Goal: Information Seeking & Learning: Learn about a topic

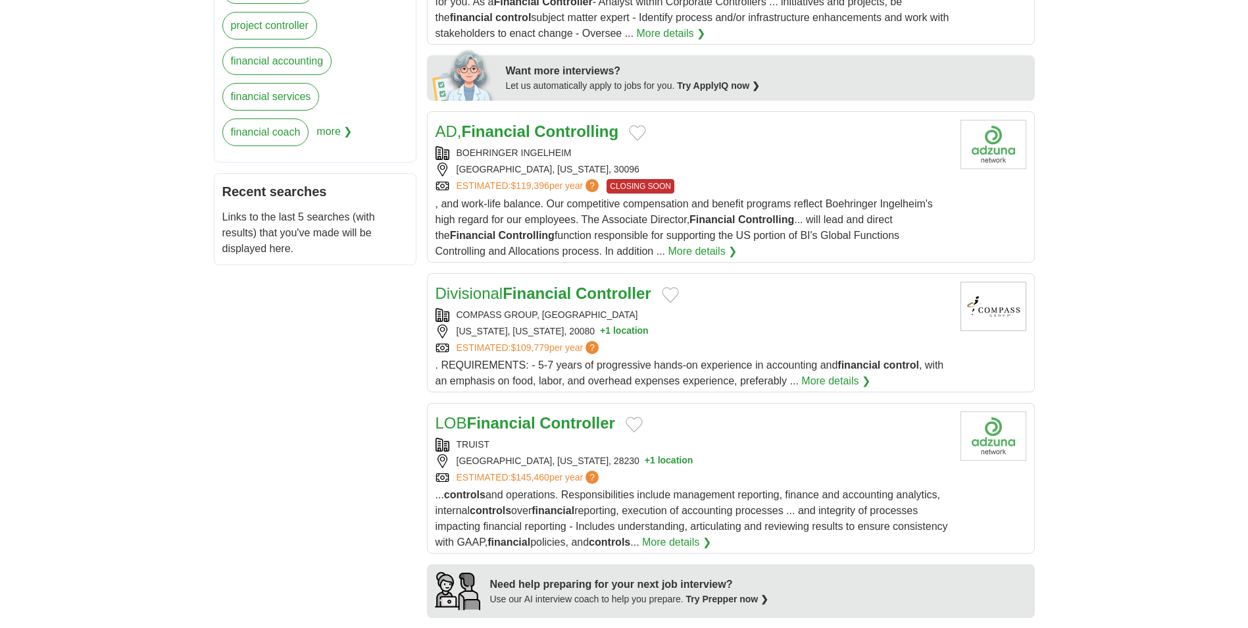
scroll to position [658, 0]
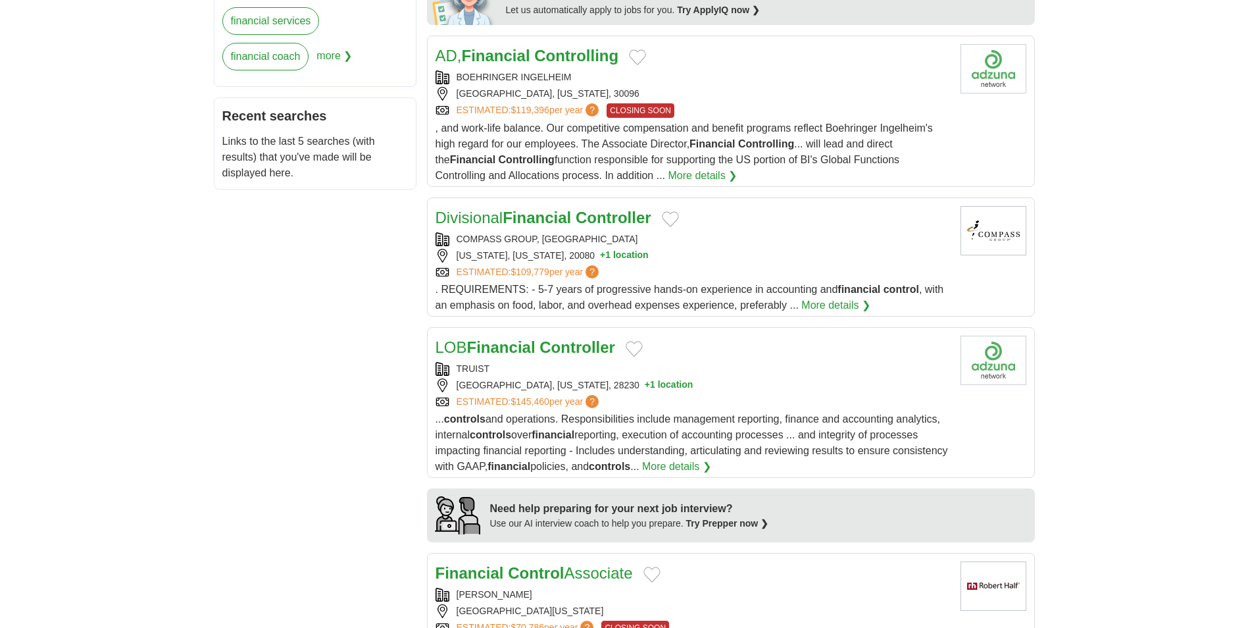
drag, startPoint x: 580, startPoint y: 357, endPoint x: 481, endPoint y: 343, distance: 99.7
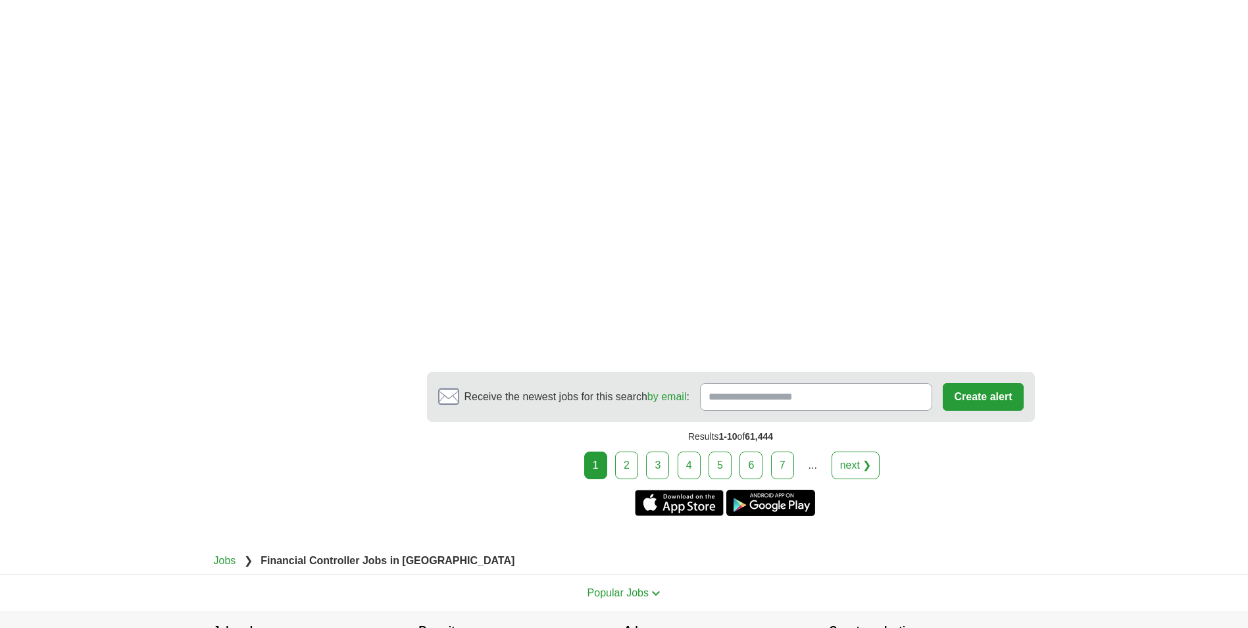
scroll to position [2439, 0]
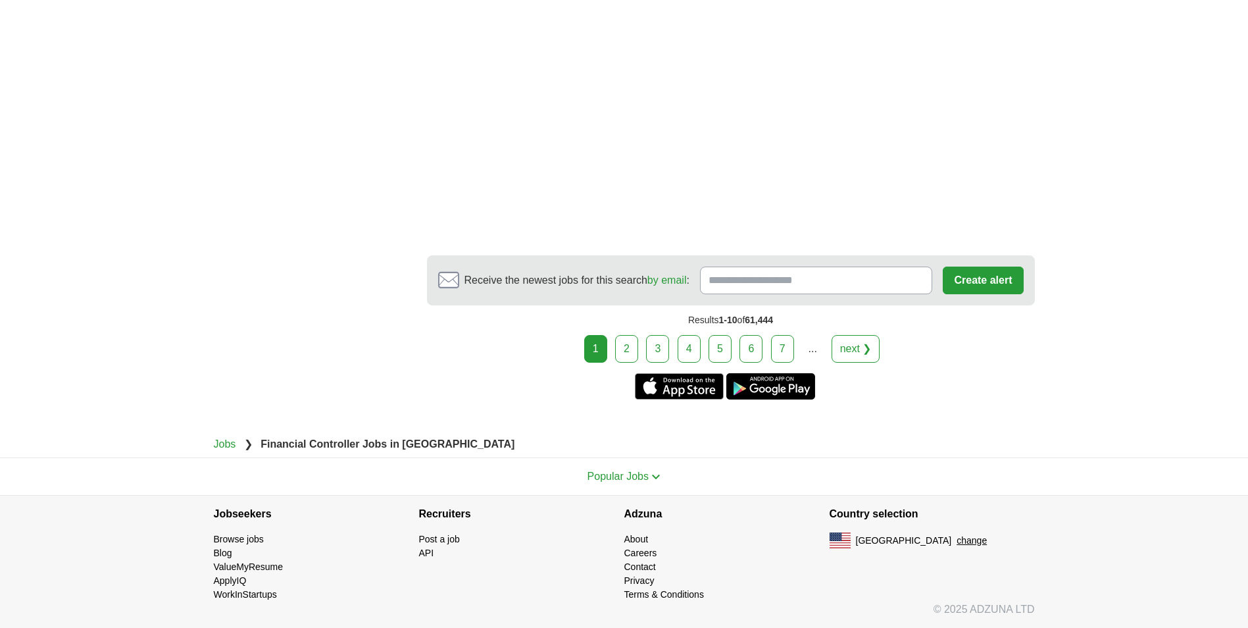
click at [624, 359] on link "2" at bounding box center [626, 349] width 23 height 28
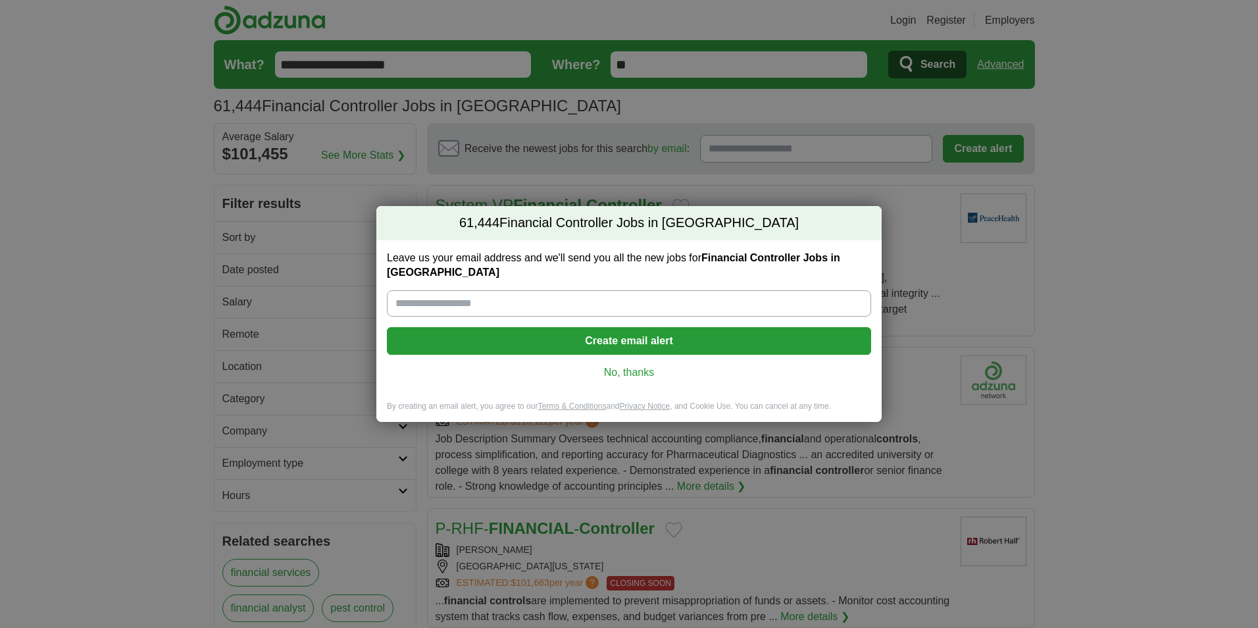
click at [648, 369] on link "No, thanks" at bounding box center [628, 372] width 463 height 14
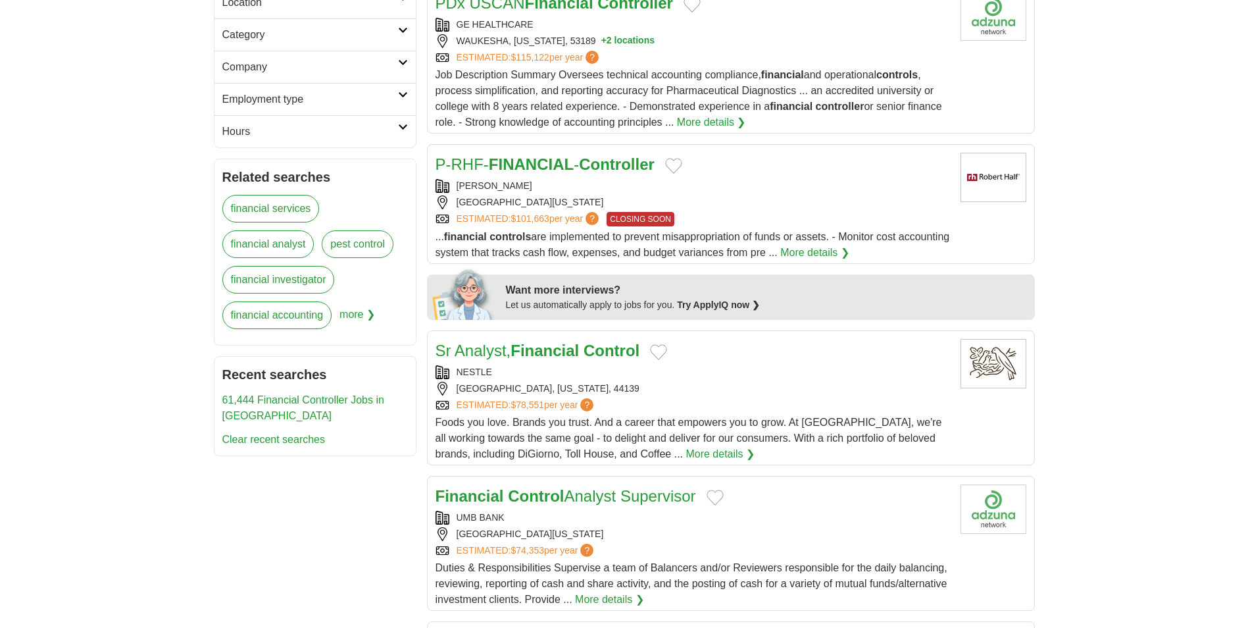
scroll to position [197, 0]
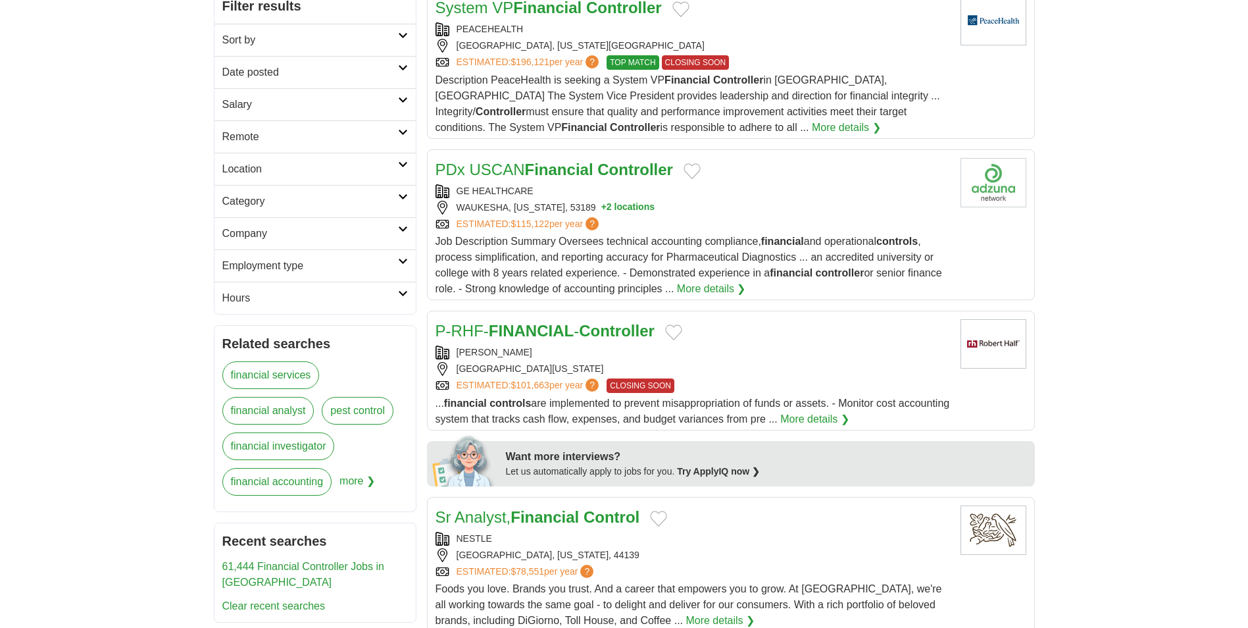
click at [245, 132] on h2 "Remote" at bounding box center [310, 137] width 176 height 16
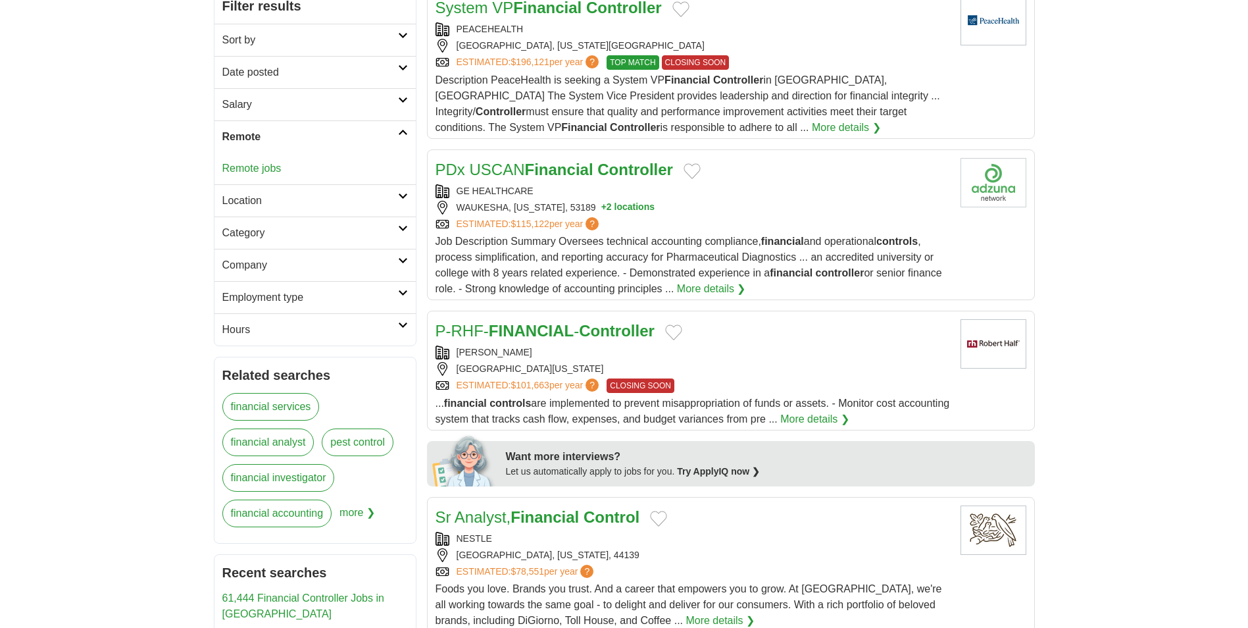
click at [271, 167] on link "Remote jobs" at bounding box center [251, 168] width 59 height 11
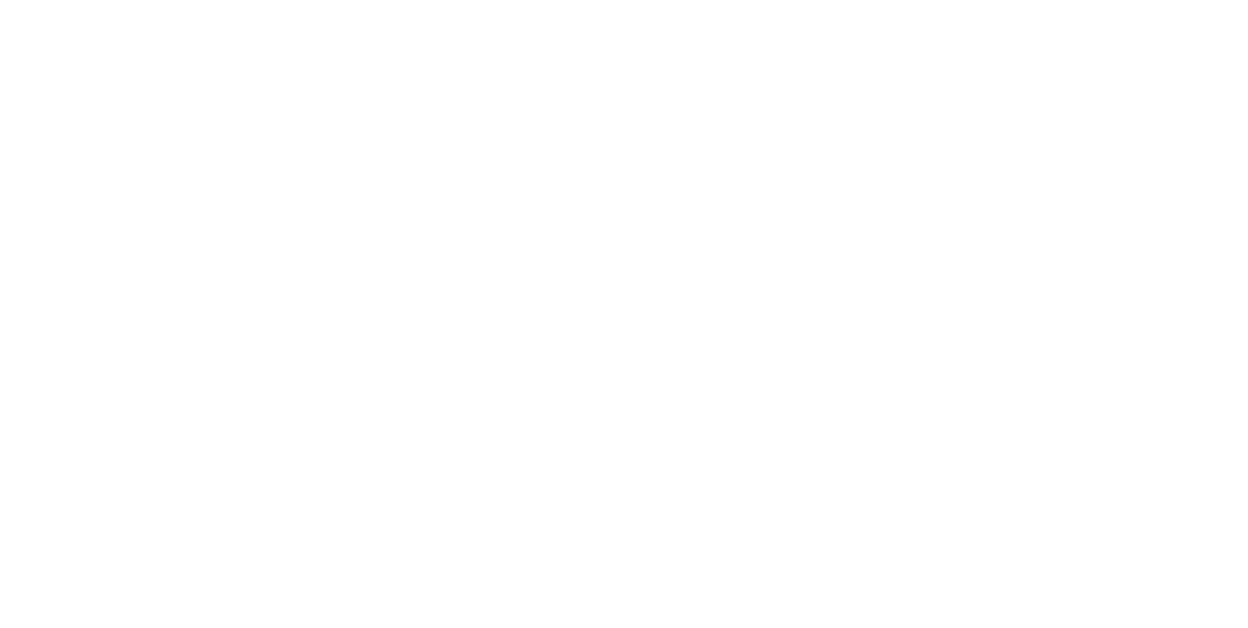
scroll to position [2369, 0]
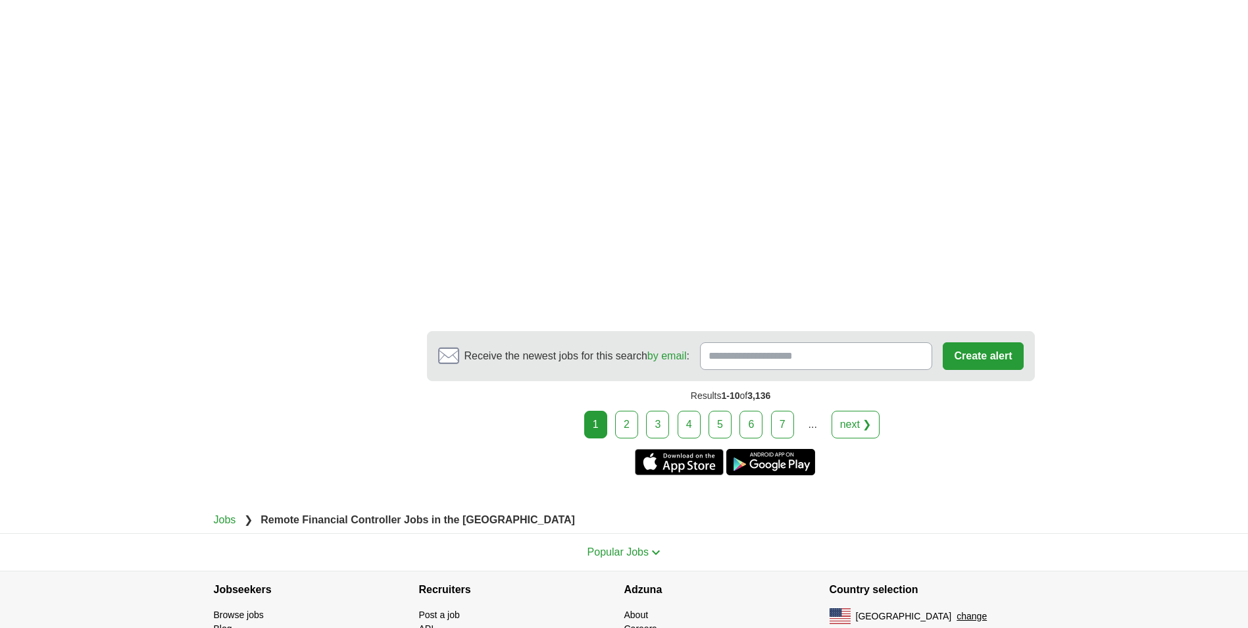
click at [630, 411] on link "2" at bounding box center [626, 425] width 23 height 28
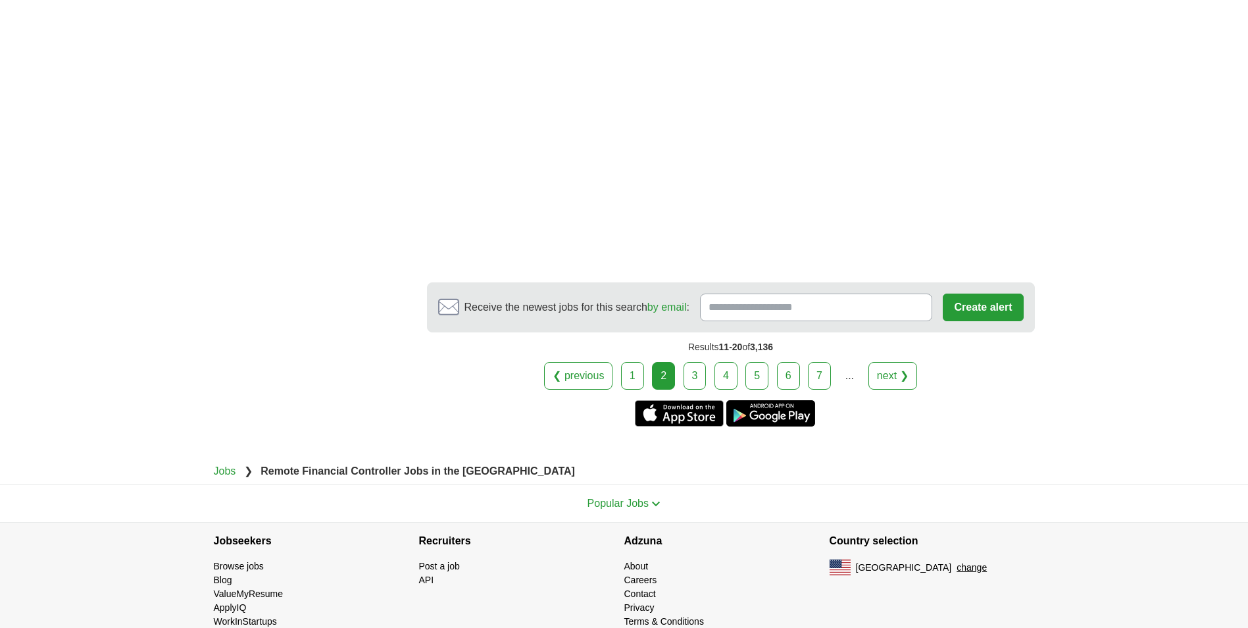
scroll to position [2300, 0]
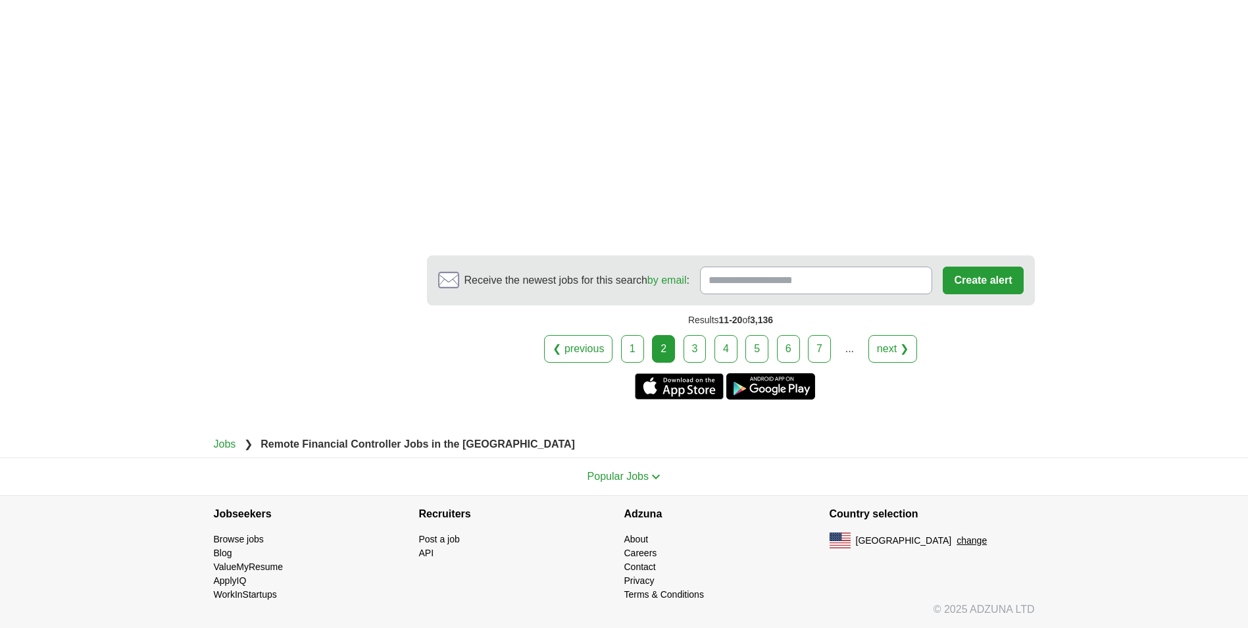
click at [694, 345] on link "3" at bounding box center [695, 349] width 23 height 28
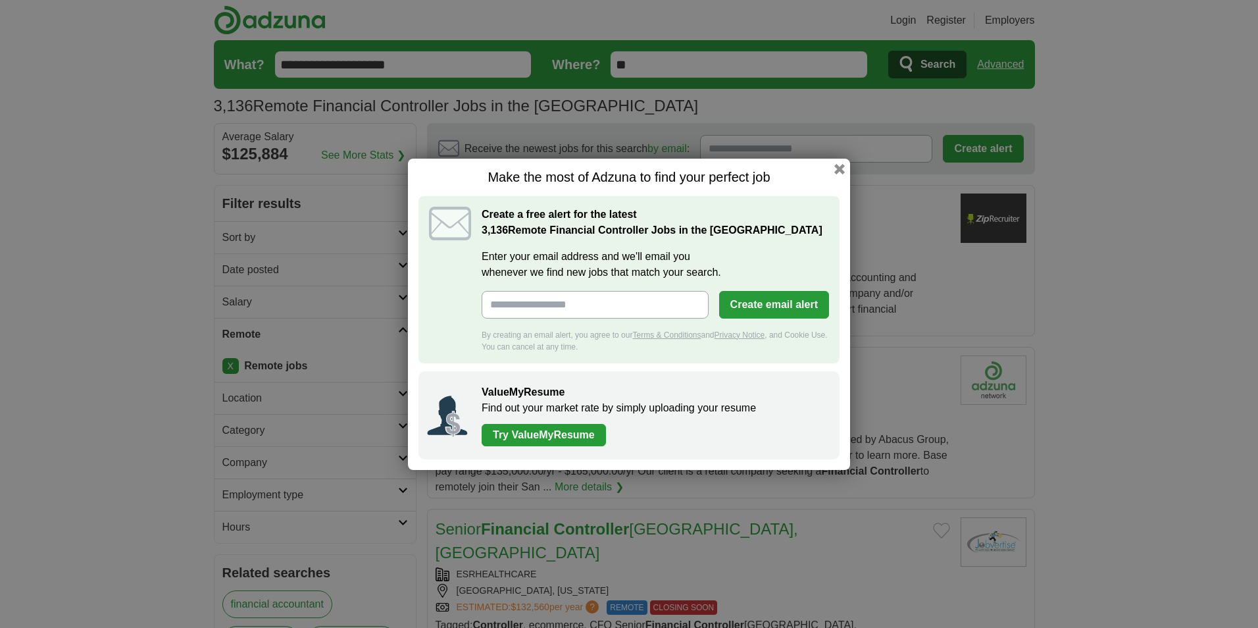
click at [843, 175] on div "Make the most of Adzuna to find your perfect job Create a free alert for the la…" at bounding box center [629, 314] width 442 height 311
click at [844, 168] on button "button" at bounding box center [839, 168] width 14 height 14
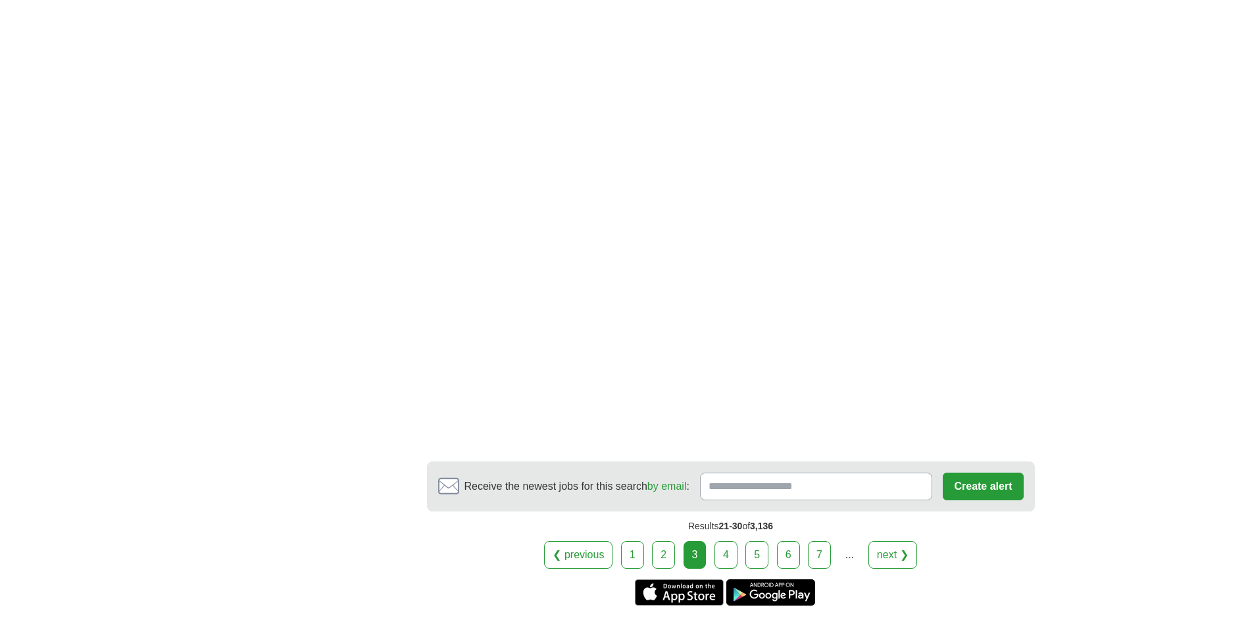
scroll to position [2172, 0]
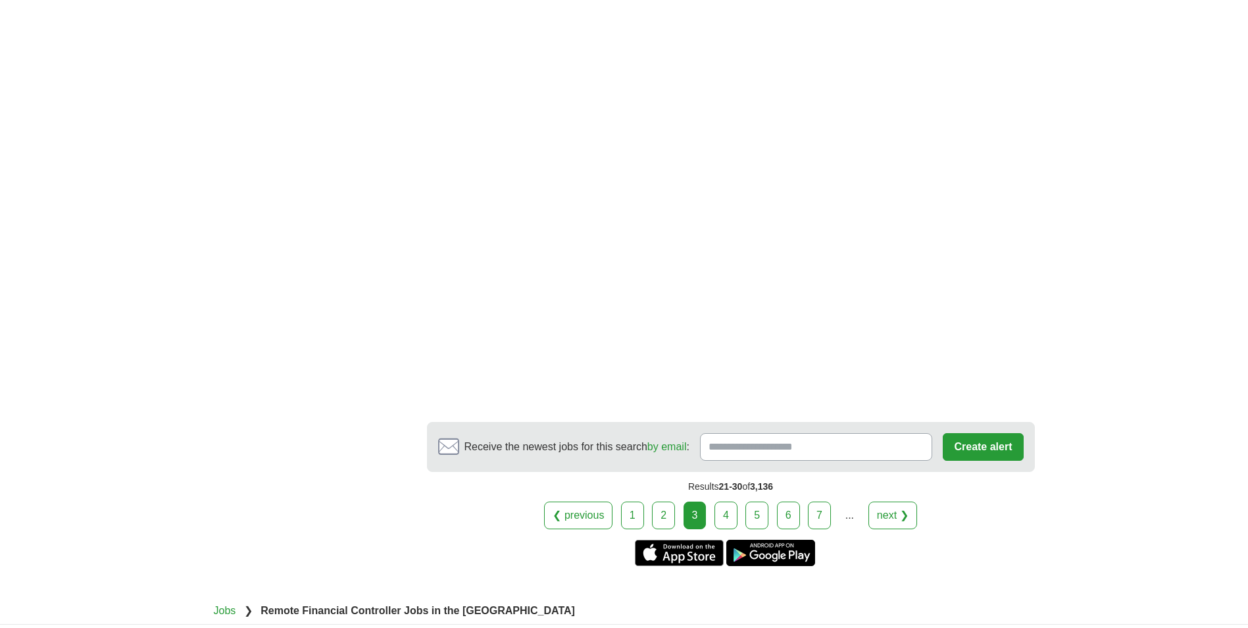
click at [726, 501] on link "4" at bounding box center [726, 515] width 23 height 28
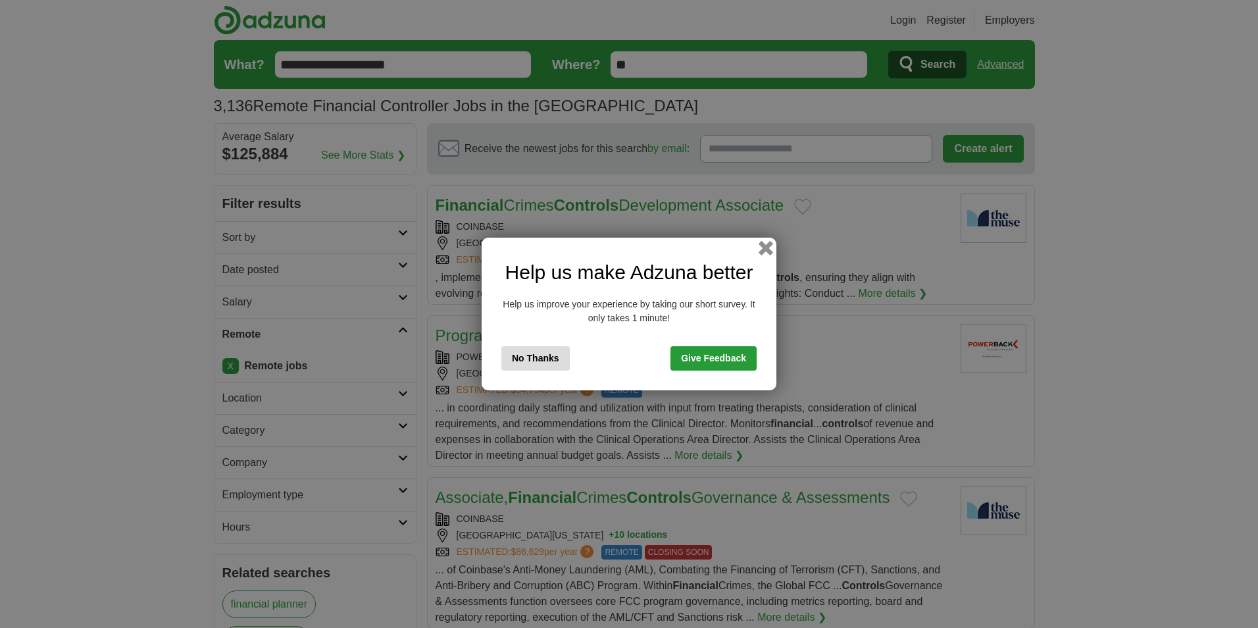
click at [765, 244] on button "button" at bounding box center [766, 248] width 14 height 14
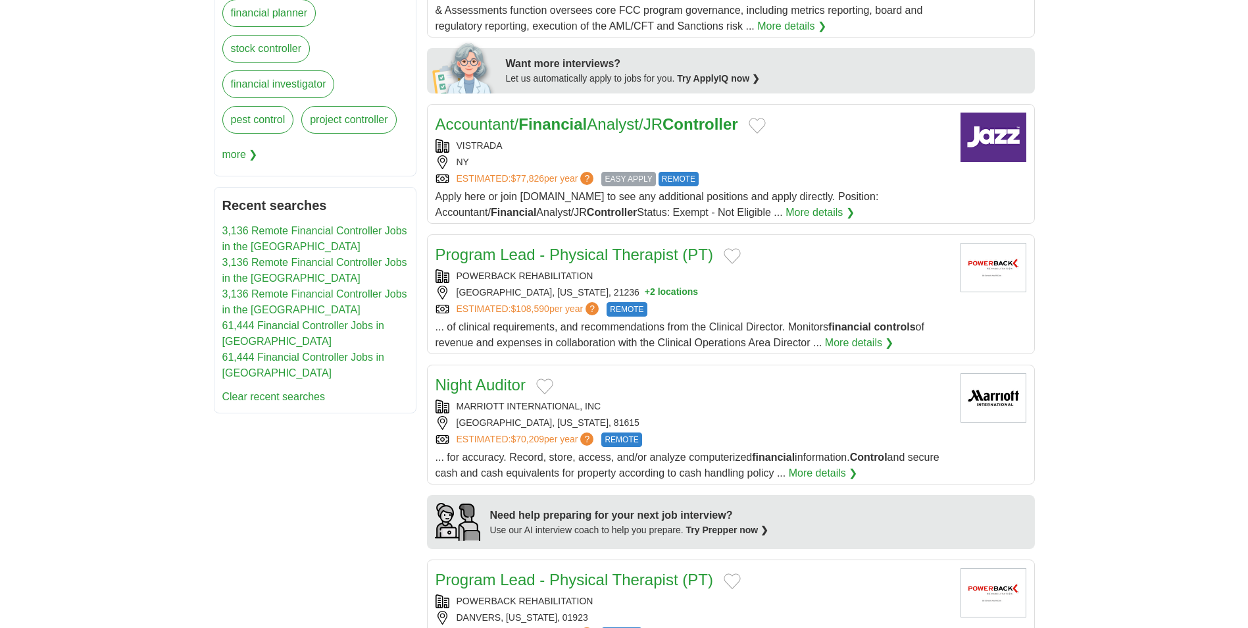
scroll to position [592, 0]
click at [761, 411] on div "MARRIOTT INTERNATIONAL, INC" at bounding box center [693, 405] width 515 height 14
click at [629, 438] on span "REMOTE" at bounding box center [621, 438] width 40 height 14
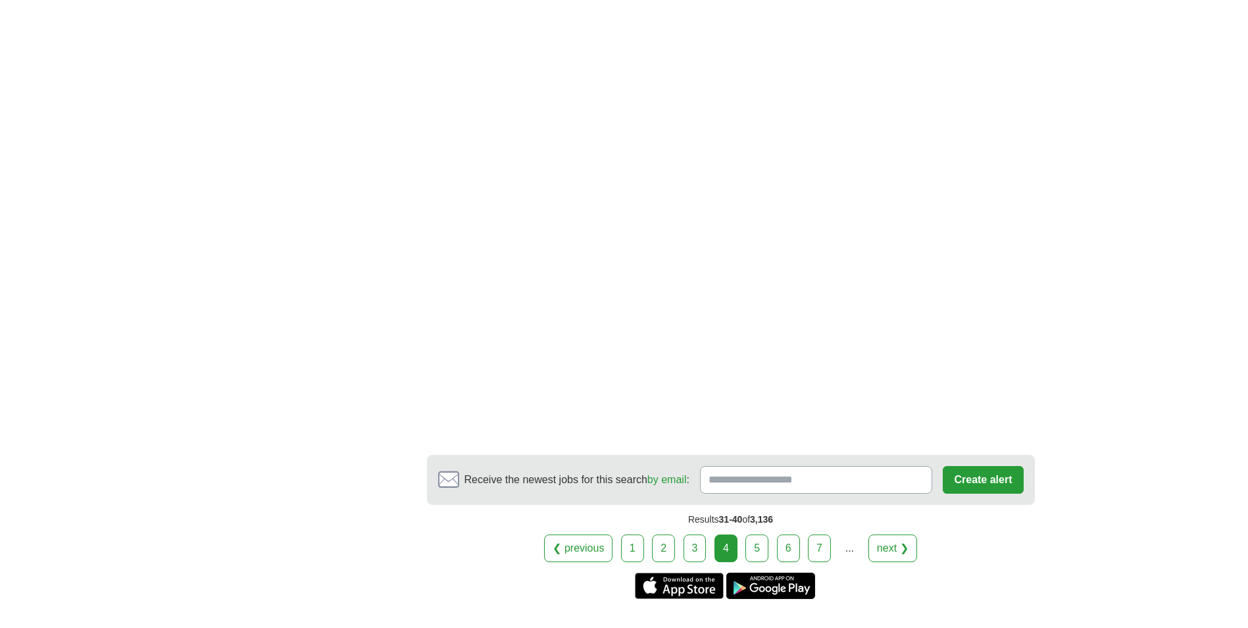
scroll to position [2174, 0]
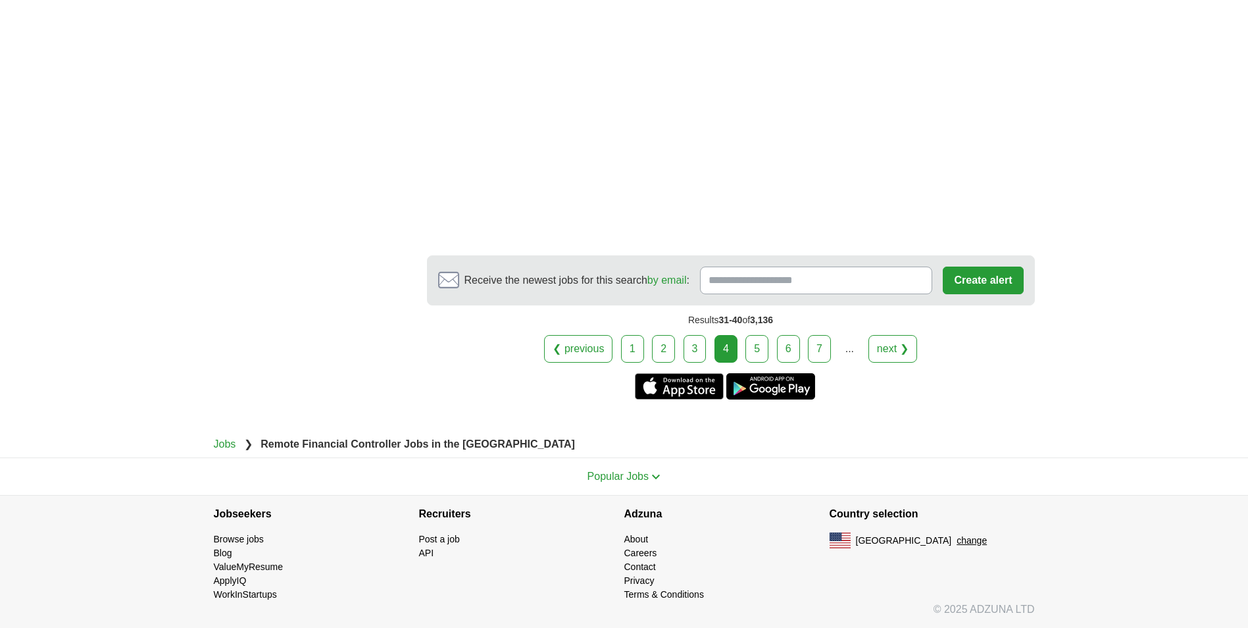
click at [759, 349] on link "5" at bounding box center [757, 349] width 23 height 28
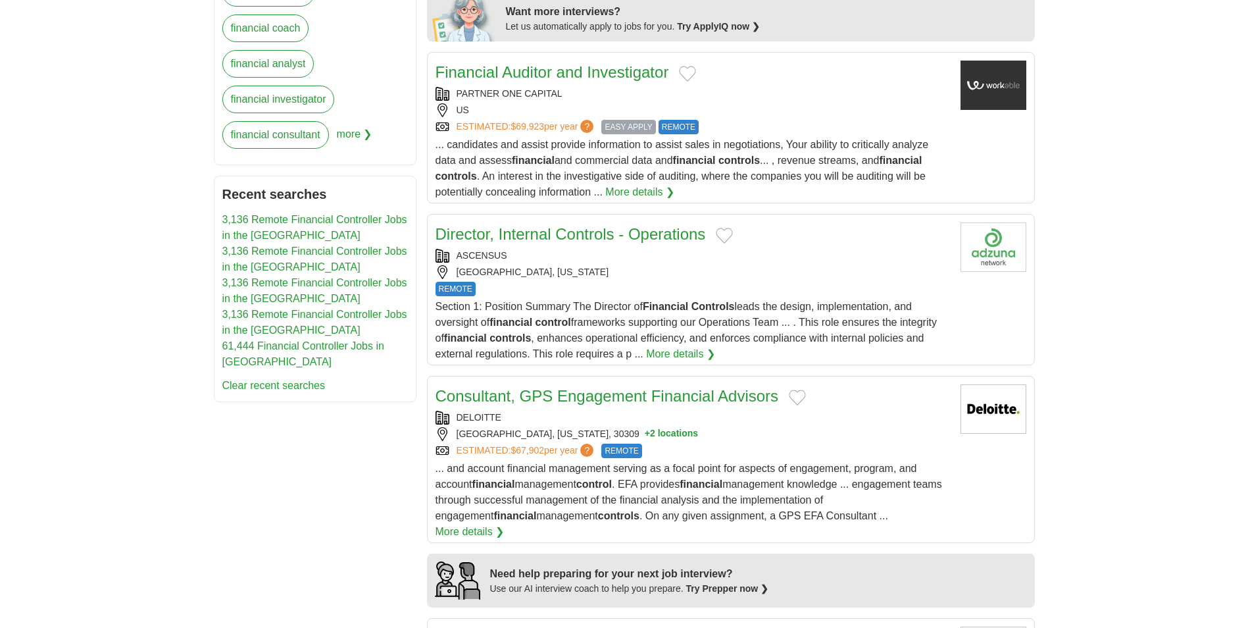
scroll to position [658, 0]
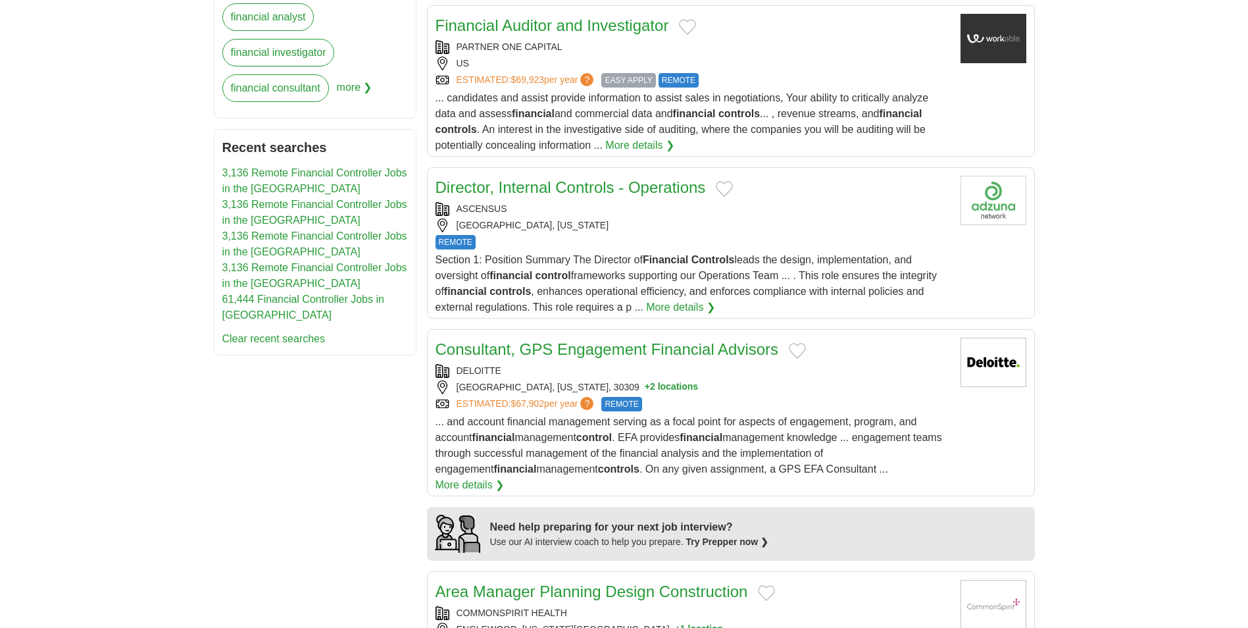
click at [663, 344] on link "Consultant, GPS Engagement Financial Advisors" at bounding box center [608, 349] width 344 height 18
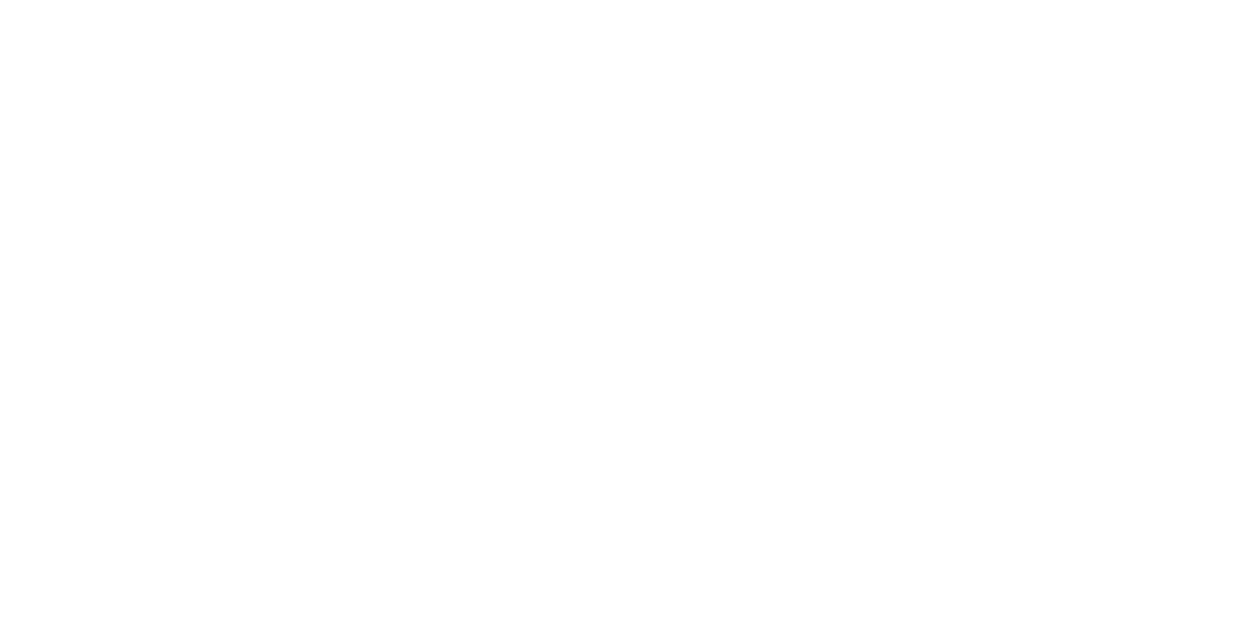
scroll to position [2106, 0]
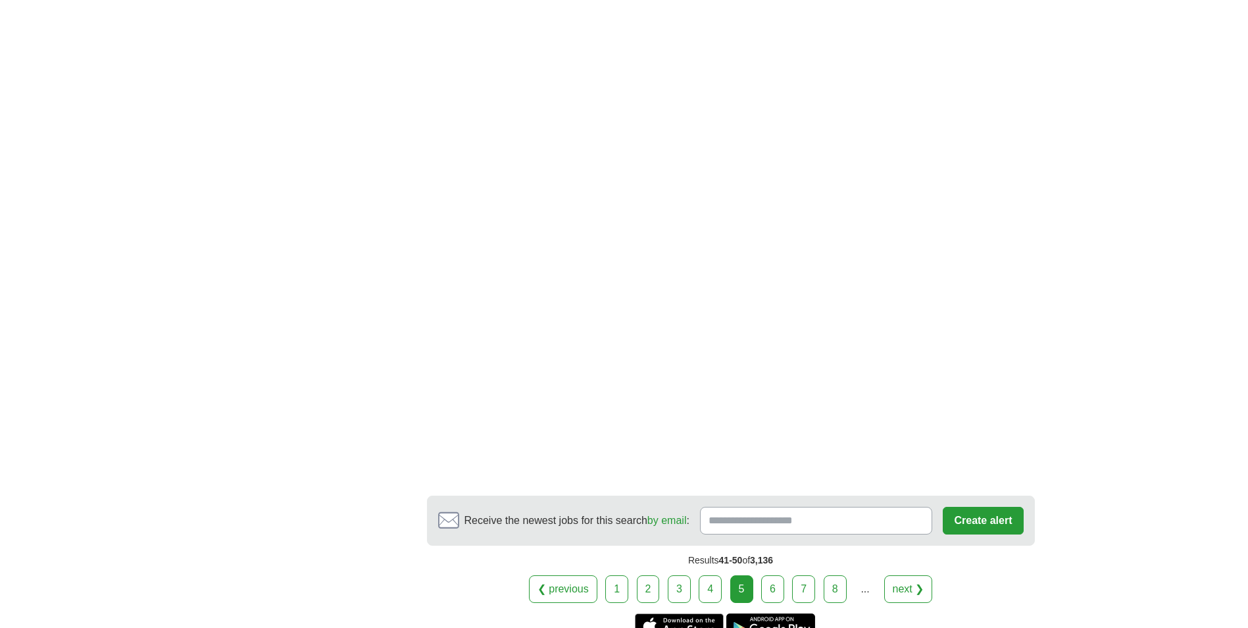
click at [767, 575] on link "6" at bounding box center [772, 589] width 23 height 28
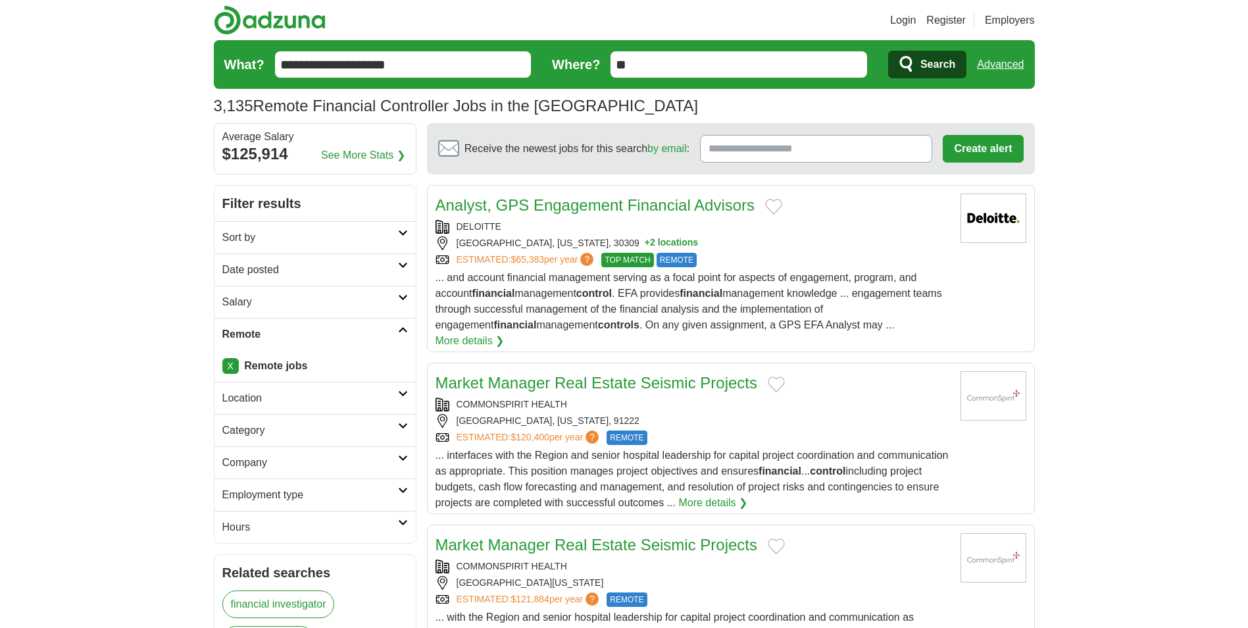
click at [645, 239] on span "+" at bounding box center [647, 243] width 5 height 14
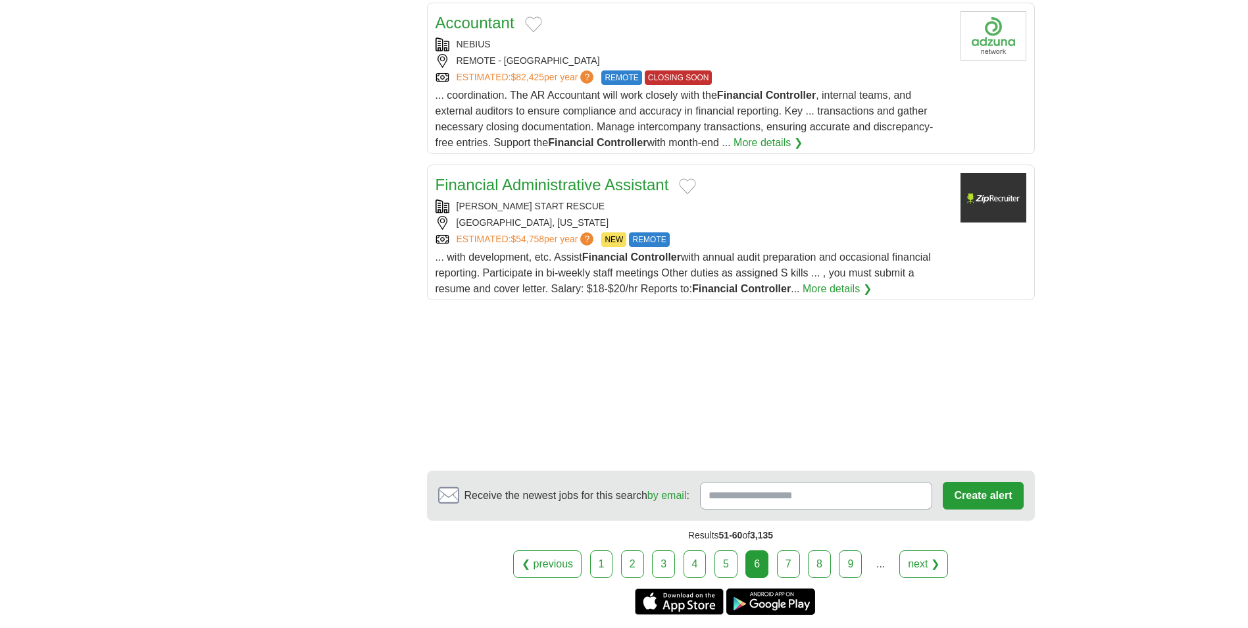
scroll to position [1777, 0]
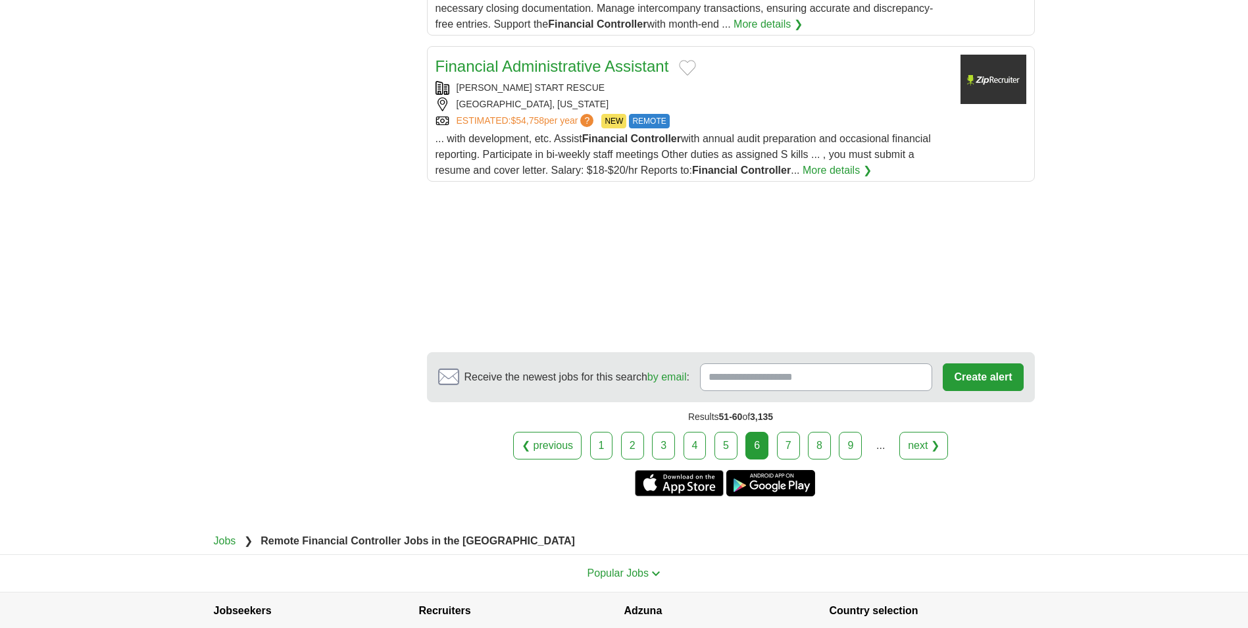
click at [796, 432] on link "7" at bounding box center [788, 446] width 23 height 28
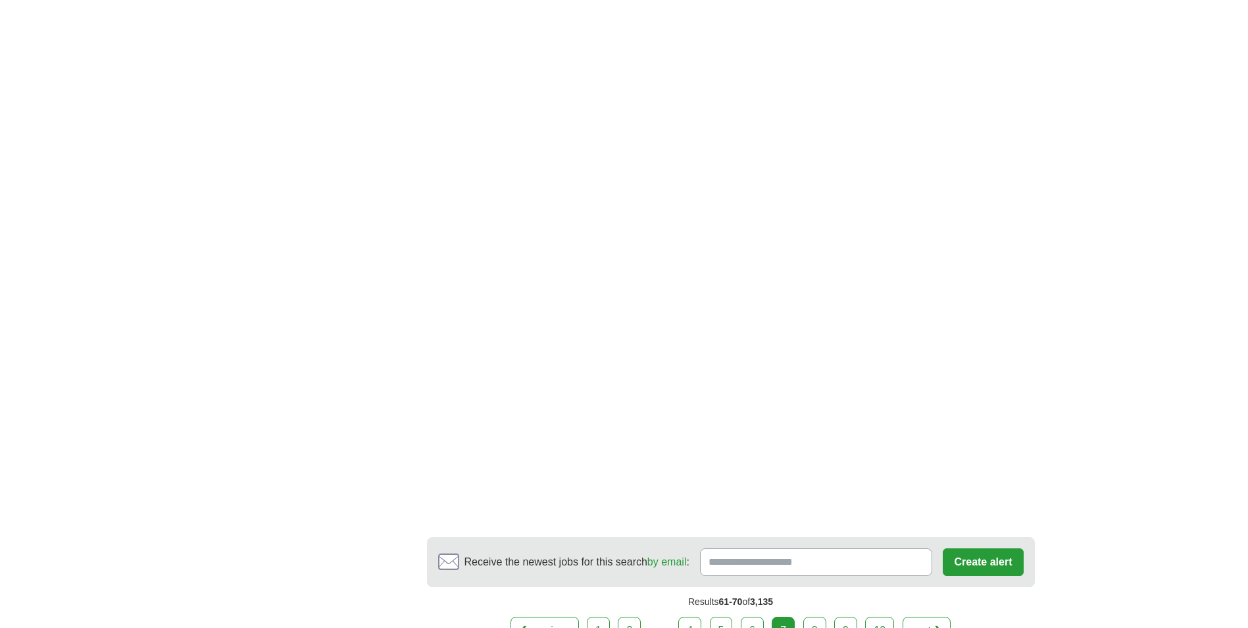
scroll to position [2237, 0]
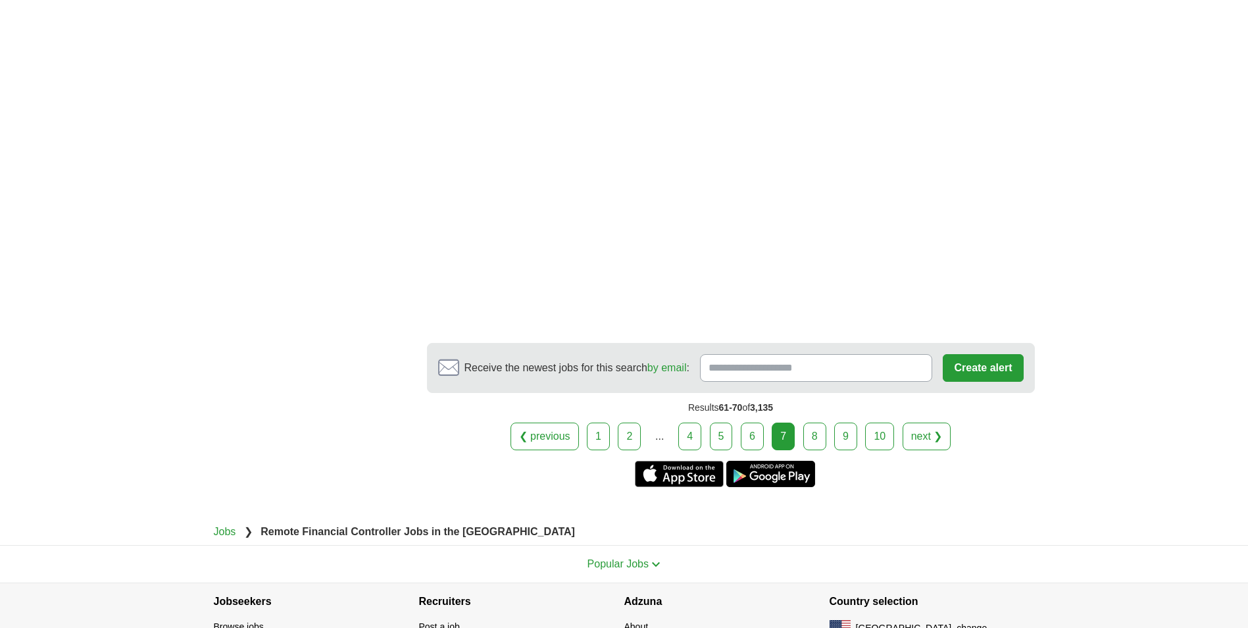
click at [809, 422] on link "8" at bounding box center [815, 436] width 23 height 28
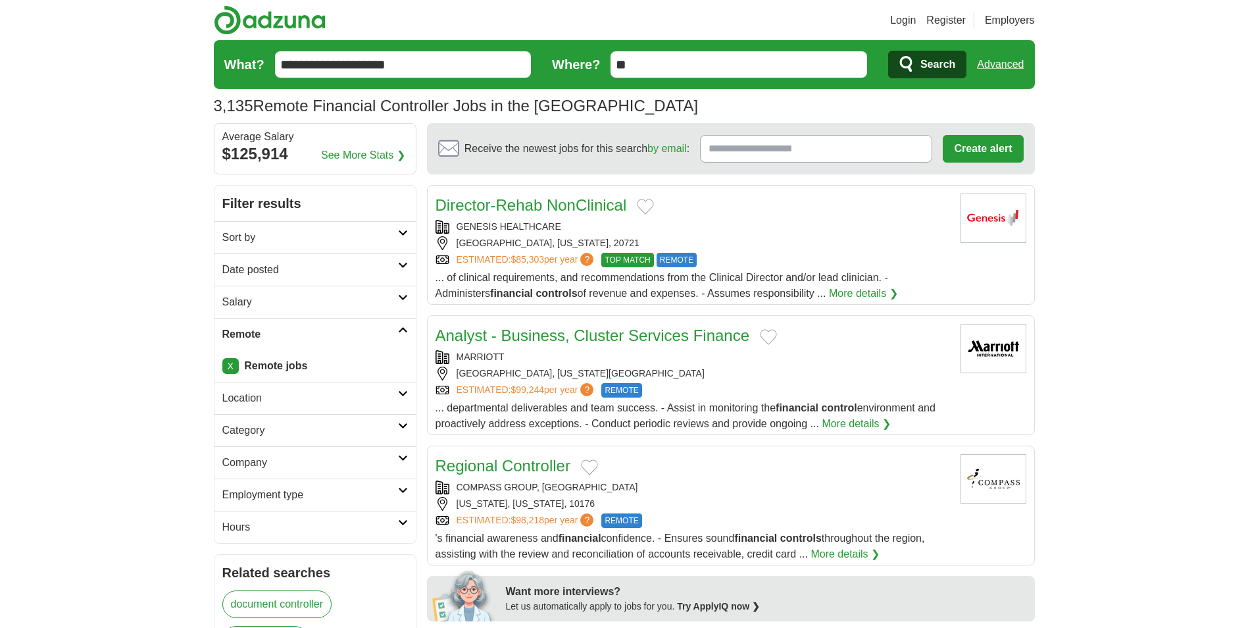
click at [228, 361] on link "X" at bounding box center [230, 366] width 16 height 16
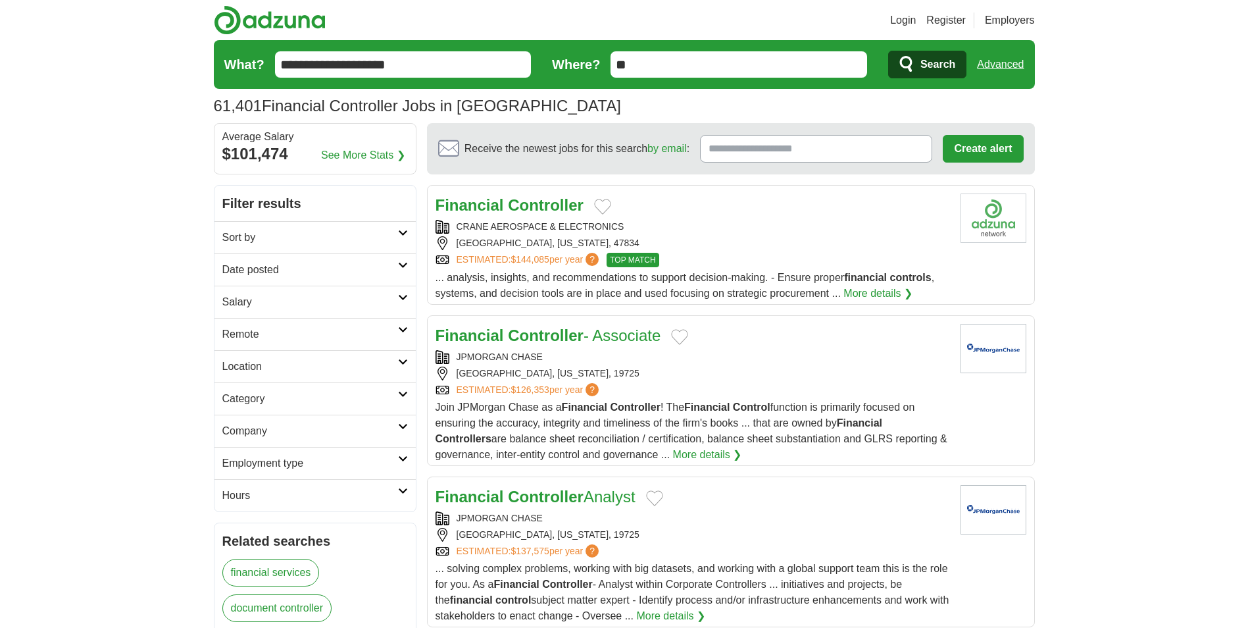
click at [277, 372] on h2 "Location" at bounding box center [310, 367] width 176 height 16
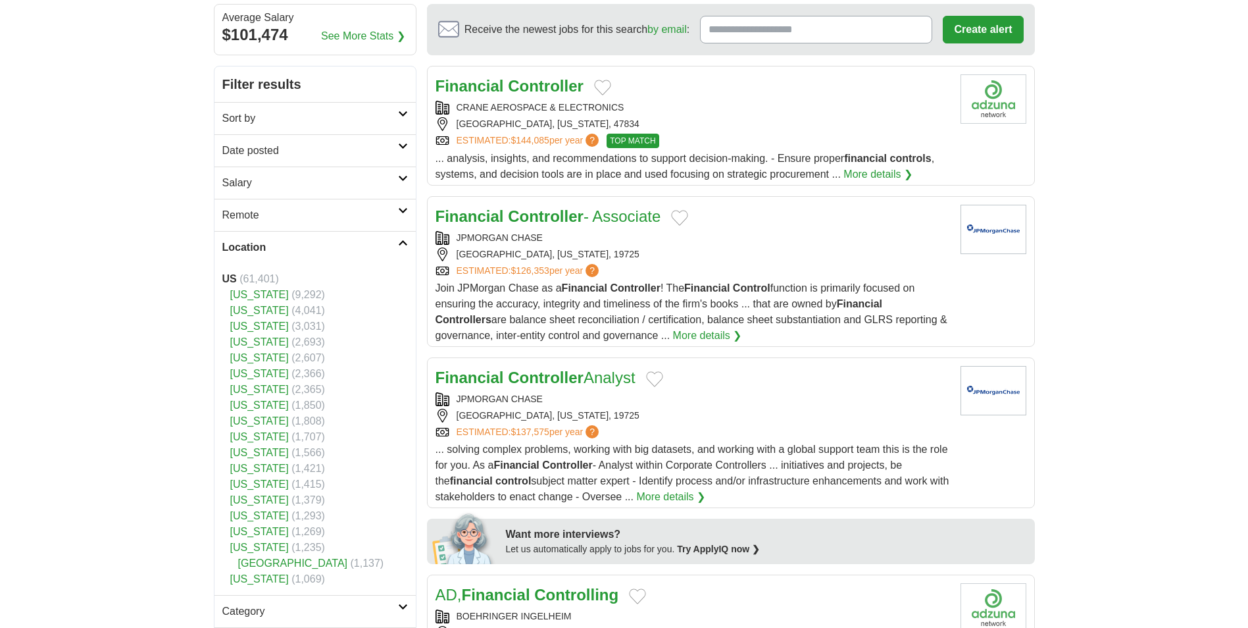
scroll to position [197, 0]
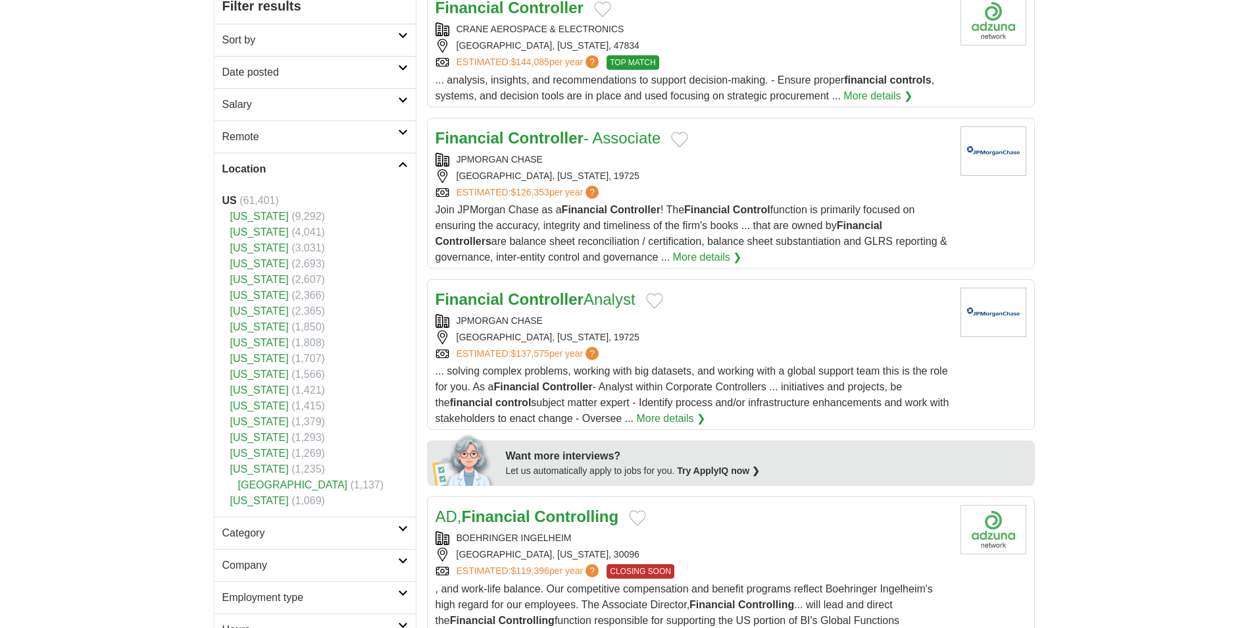
click at [263, 473] on link "[US_STATE]" at bounding box center [259, 468] width 59 height 11
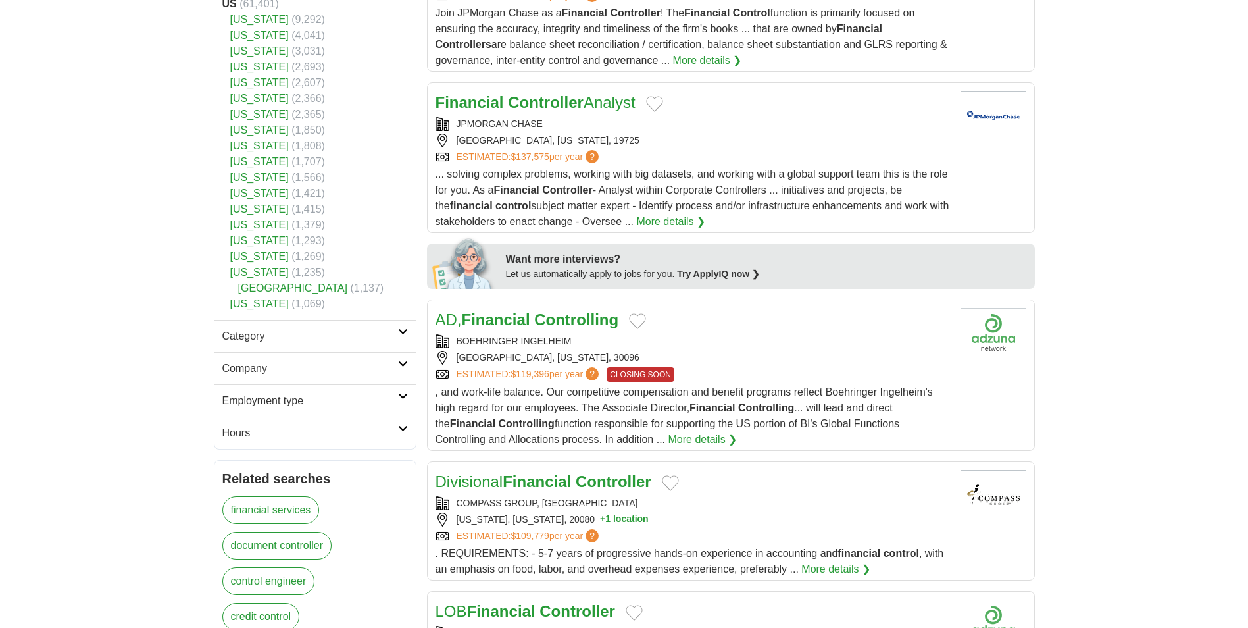
scroll to position [395, 0]
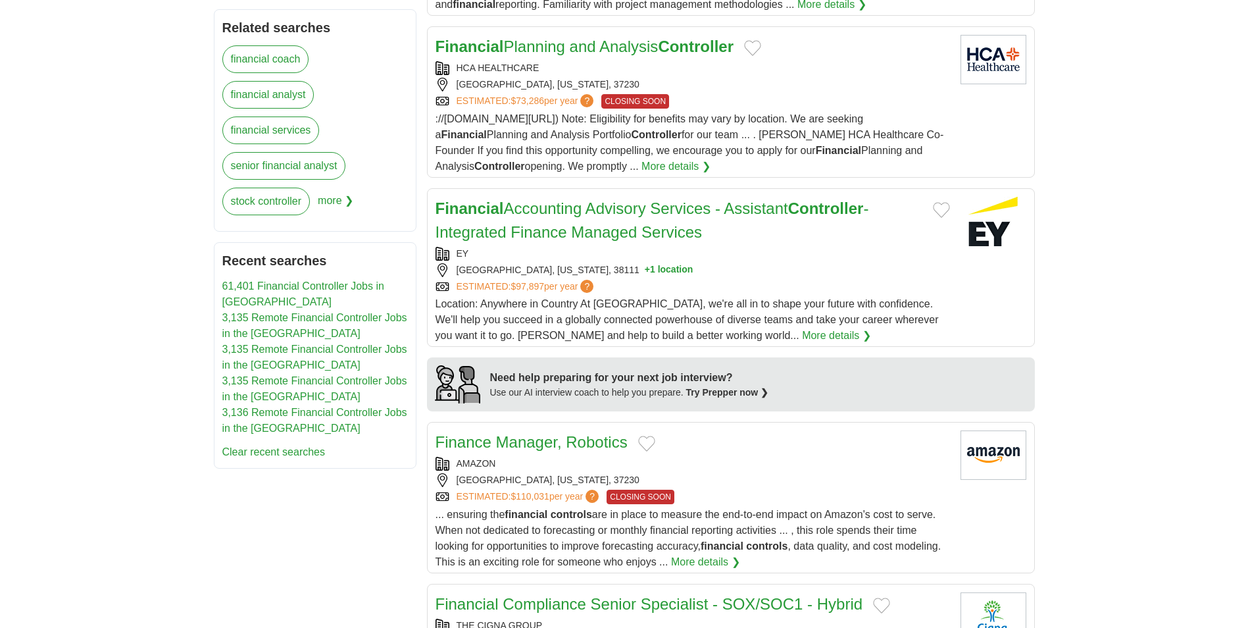
scroll to position [856, 0]
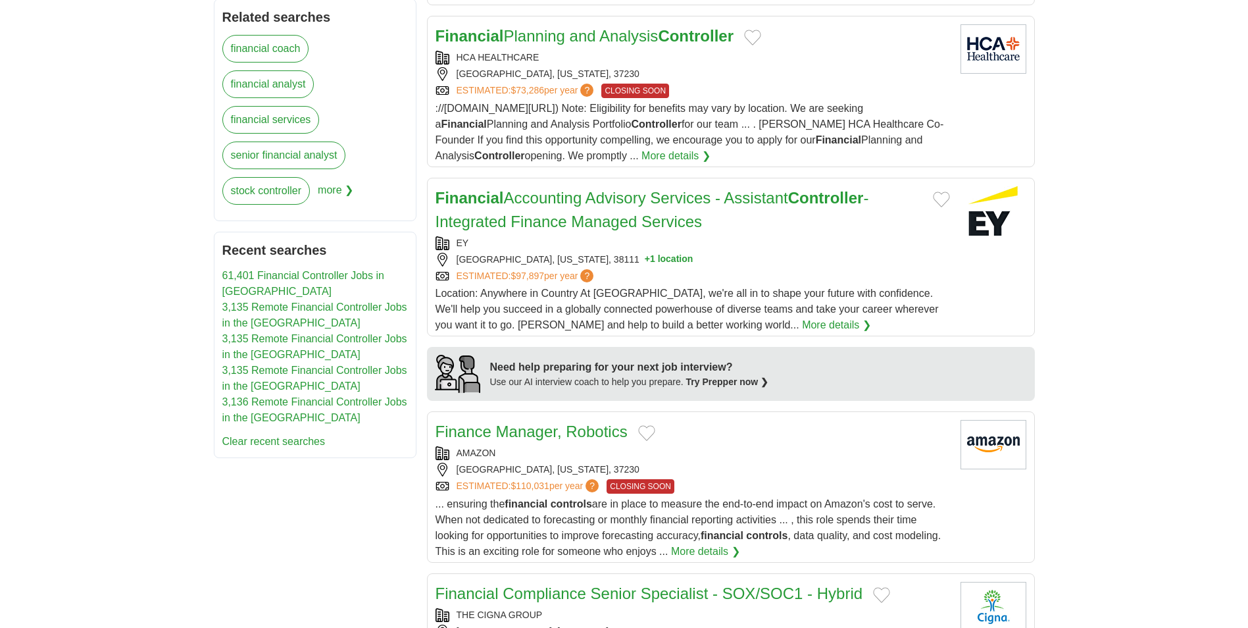
click at [573, 422] on link "Finance Manager, Robotics" at bounding box center [532, 431] width 192 height 18
click at [246, 153] on link "senior financial analyst" at bounding box center [284, 155] width 124 height 28
